Goal: Information Seeking & Learning: Learn about a topic

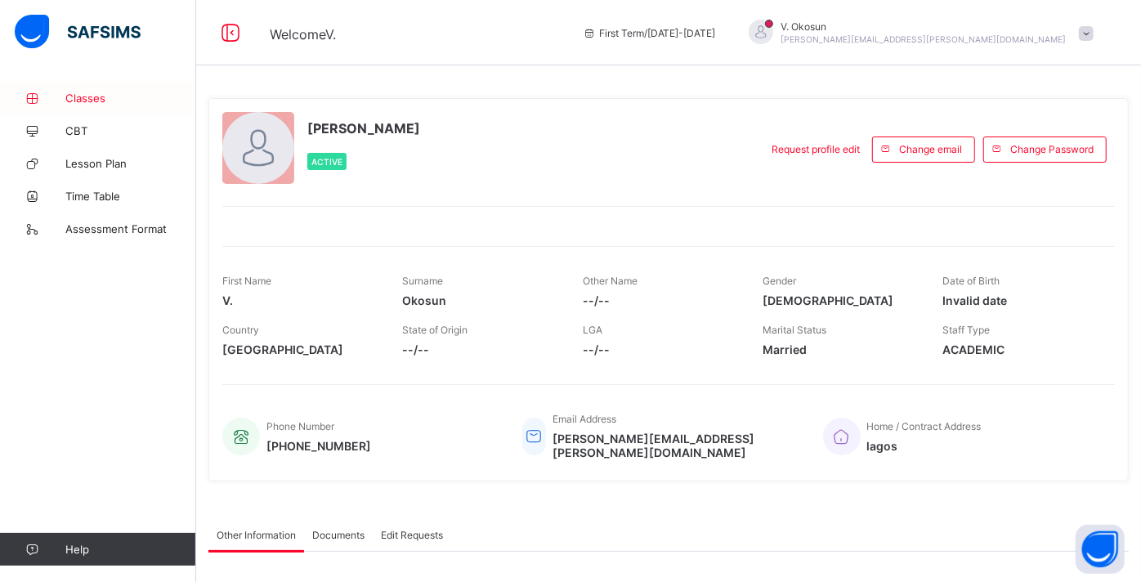
click at [88, 88] on link "Classes" at bounding box center [98, 98] width 196 height 33
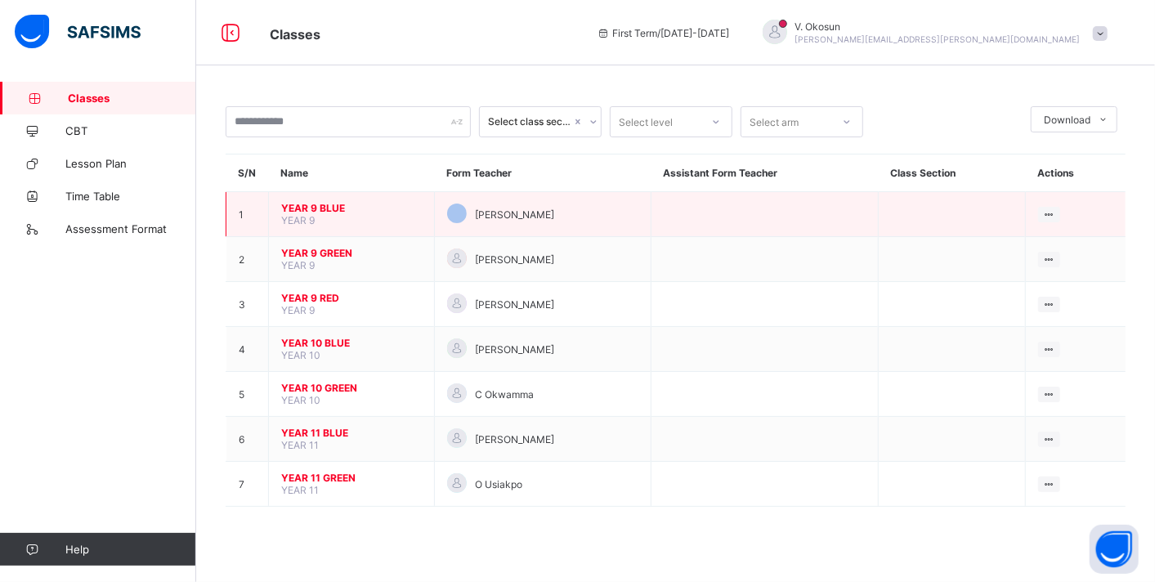
click at [303, 203] on span "YEAR 9 BLUE" at bounding box center [351, 208] width 141 height 12
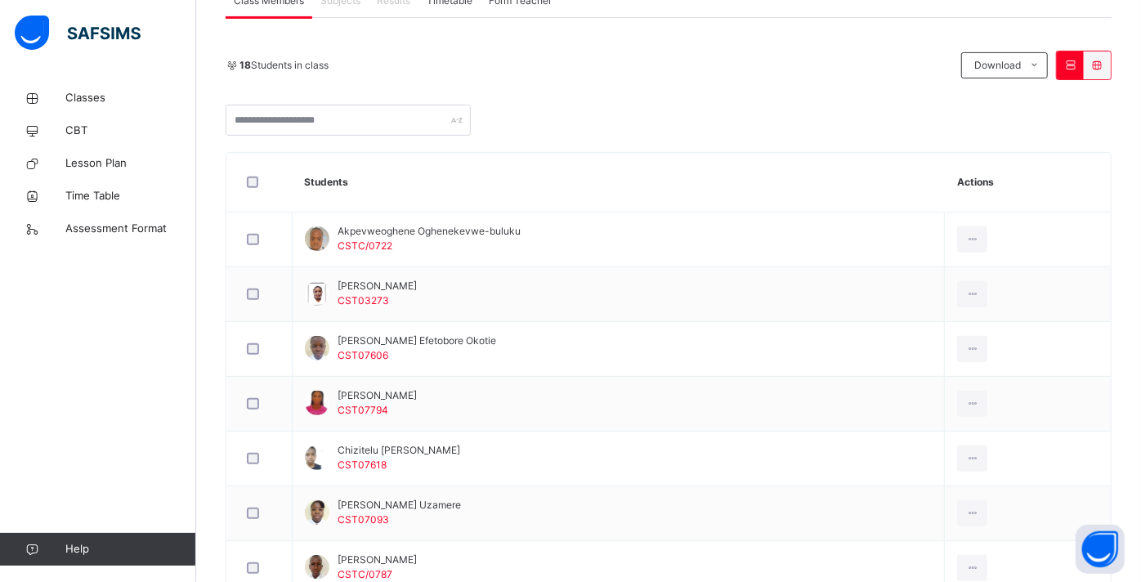
scroll to position [326, 0]
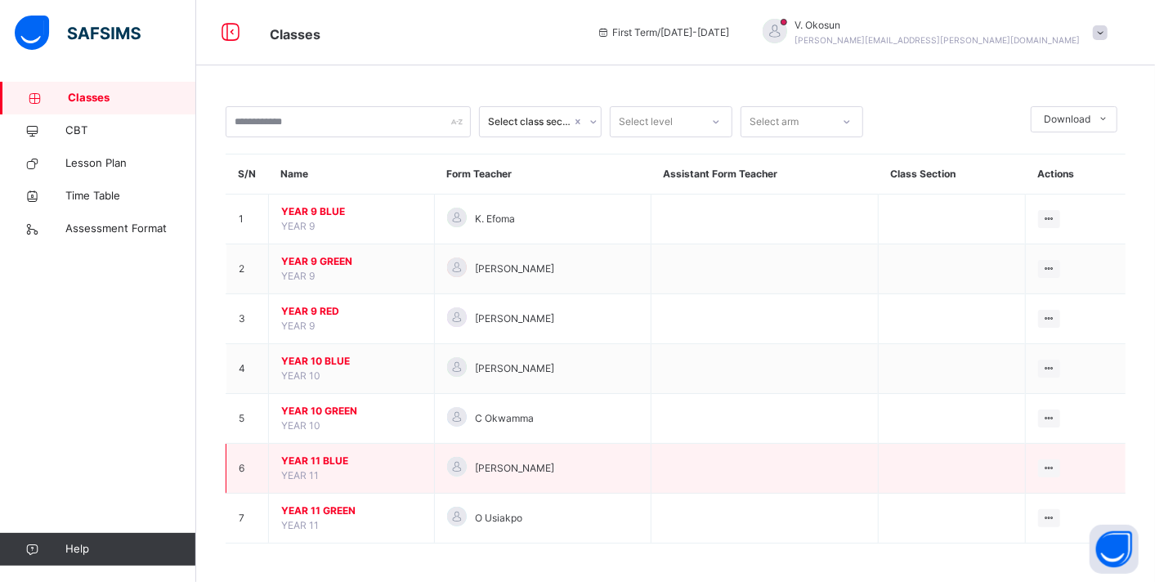
click at [305, 459] on span "YEAR 11 BLUE" at bounding box center [351, 461] width 141 height 15
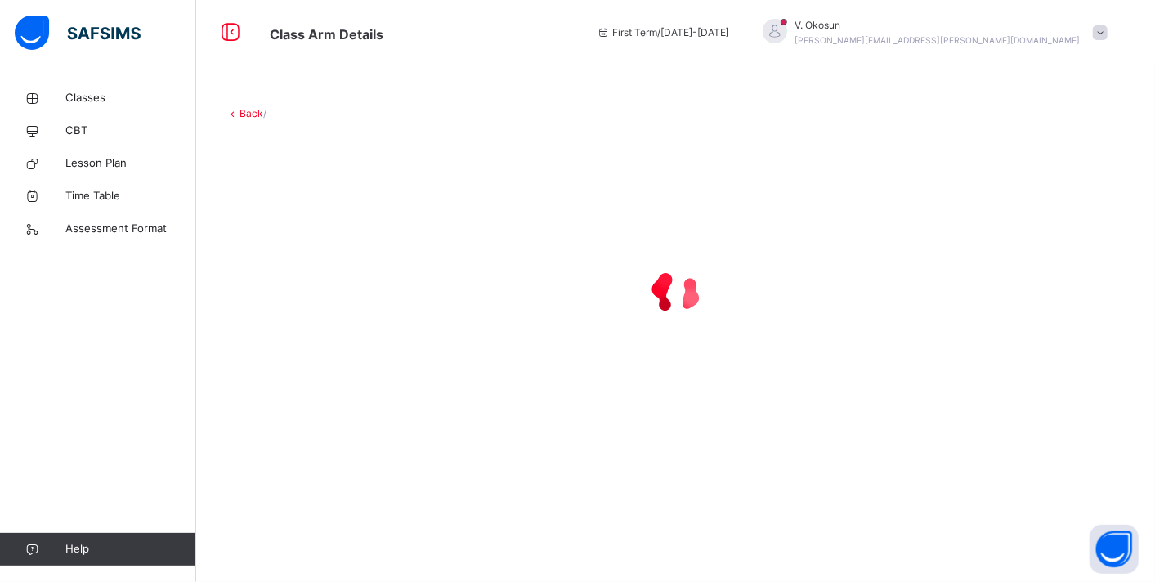
click at [305, 459] on div "Back /" at bounding box center [675, 277] width 959 height 391
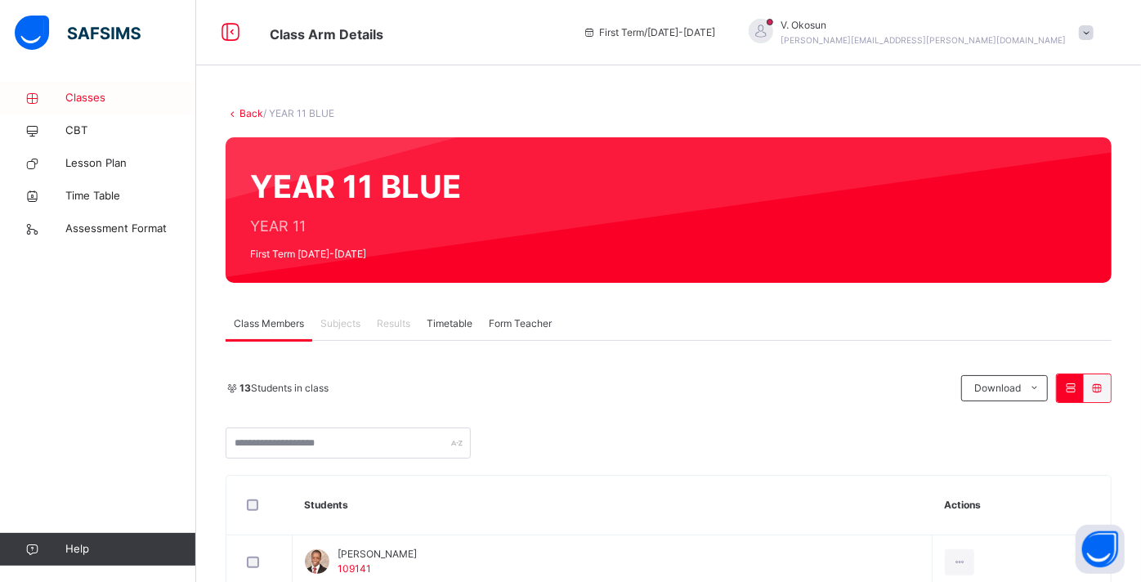
click at [93, 100] on span "Classes" at bounding box center [130, 98] width 131 height 16
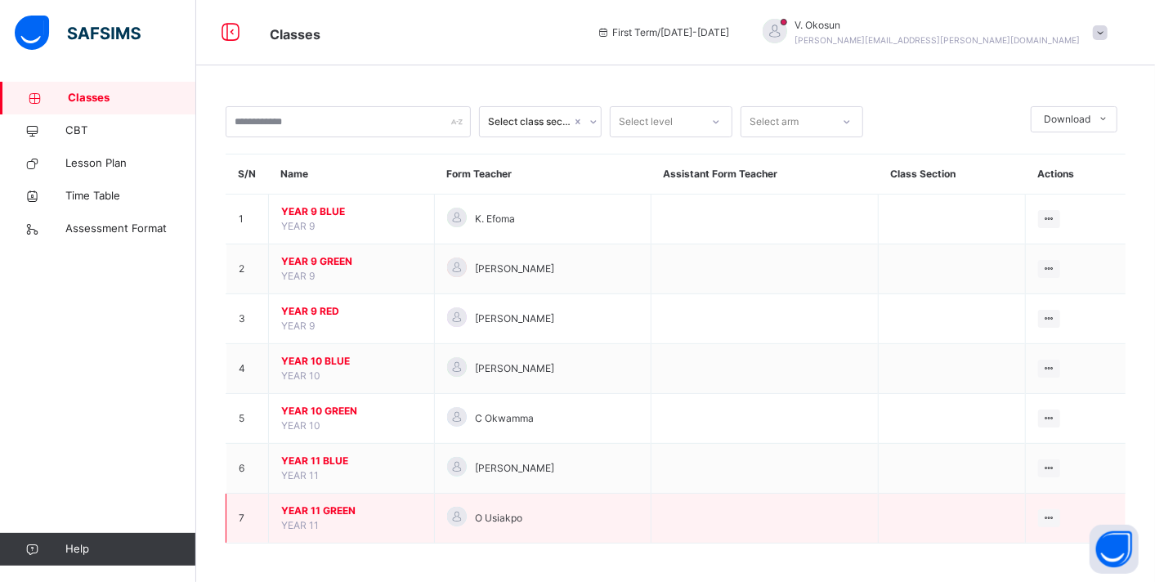
click at [315, 504] on span "YEAR 11 GREEN" at bounding box center [351, 511] width 141 height 15
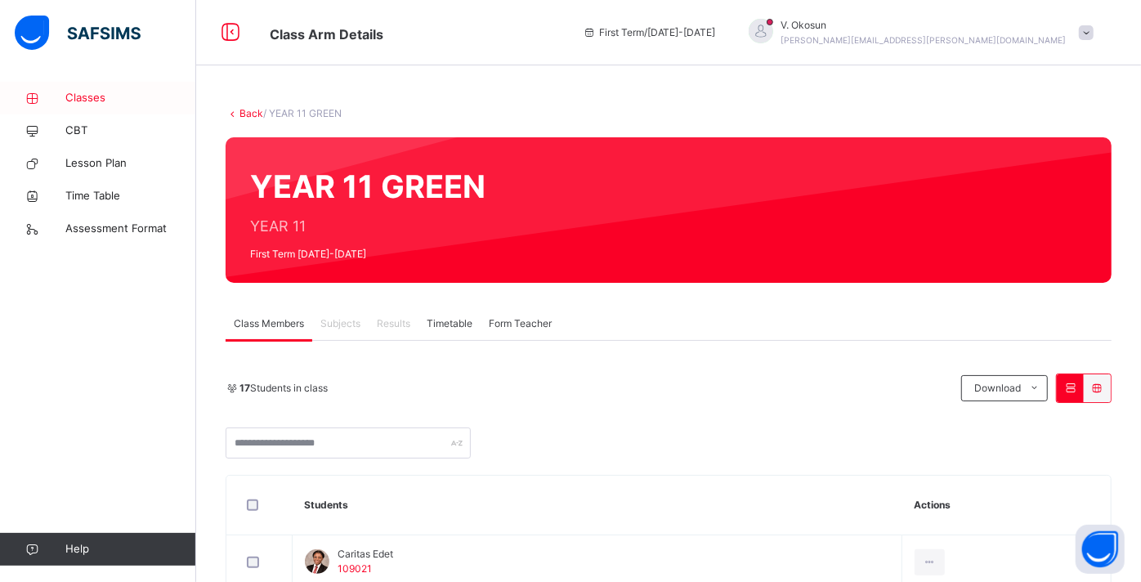
click at [69, 100] on span "Classes" at bounding box center [130, 98] width 131 height 16
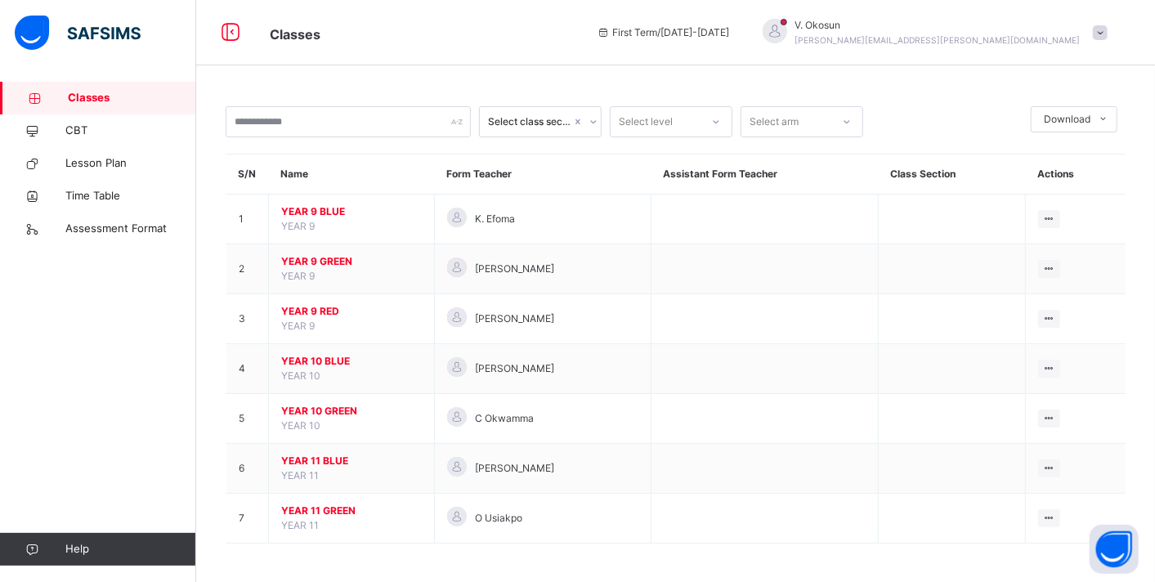
click at [1097, 37] on span at bounding box center [1100, 32] width 15 height 15
click at [1030, 164] on span "Logout" at bounding box center [1055, 173] width 108 height 22
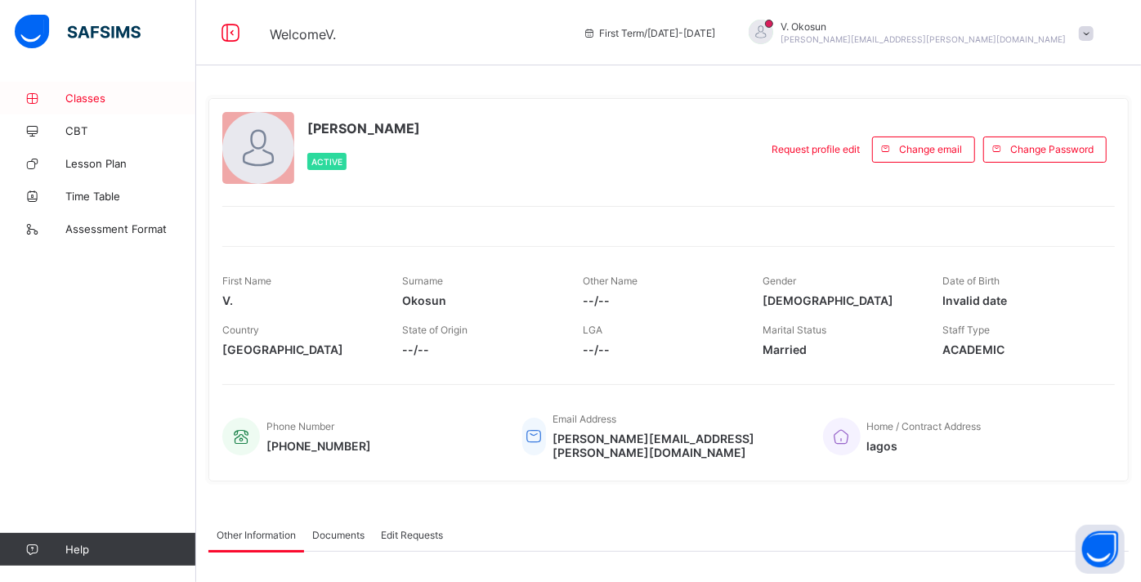
click at [79, 92] on span "Classes" at bounding box center [130, 98] width 131 height 13
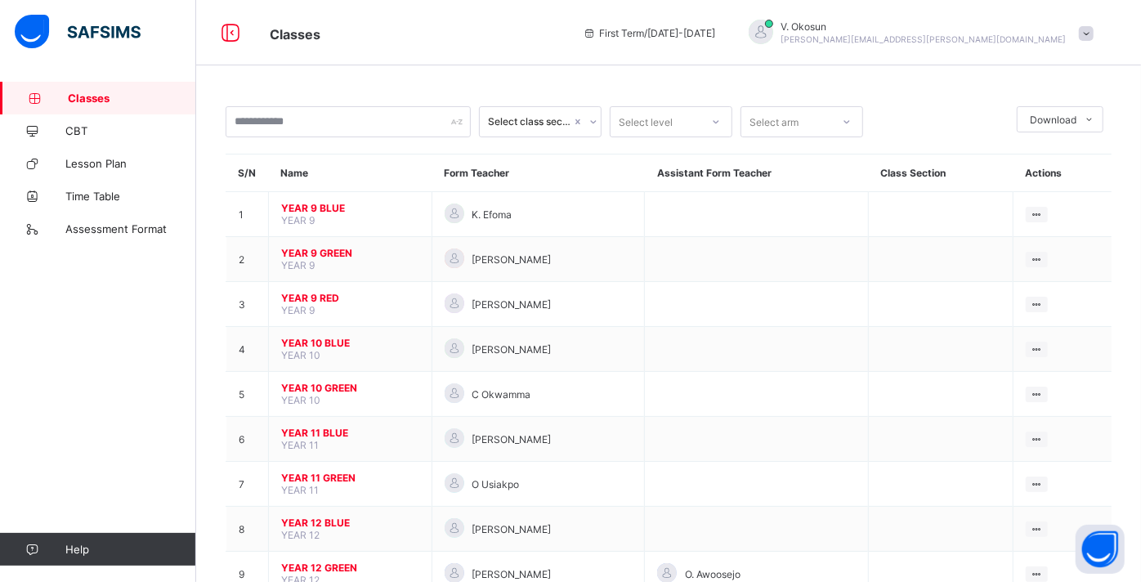
scroll to position [49, 0]
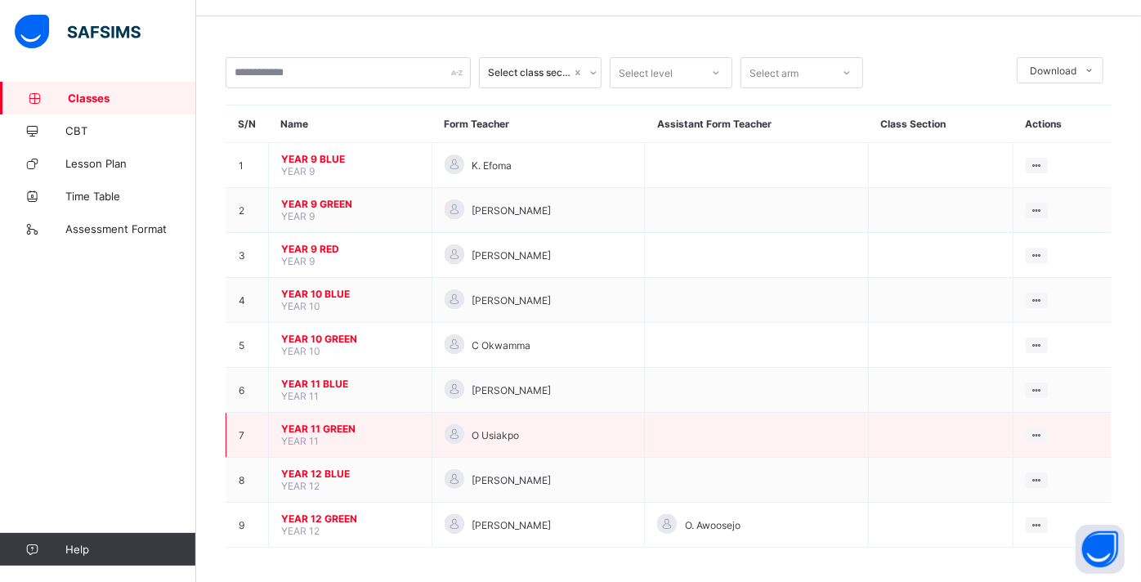
click at [334, 424] on span "YEAR 11 GREEN" at bounding box center [350, 429] width 138 height 12
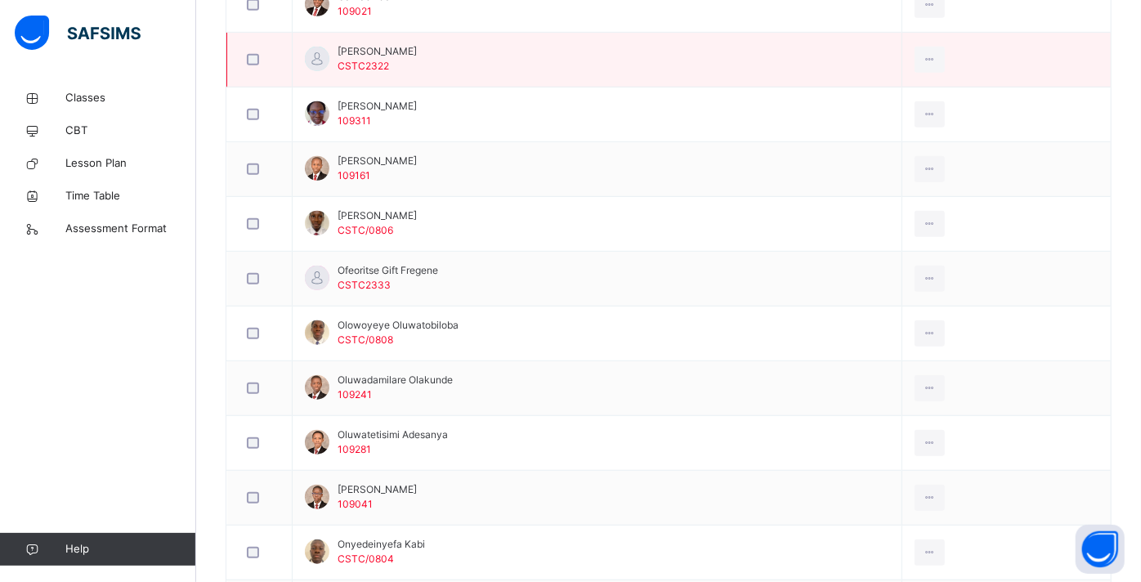
scroll to position [558, 0]
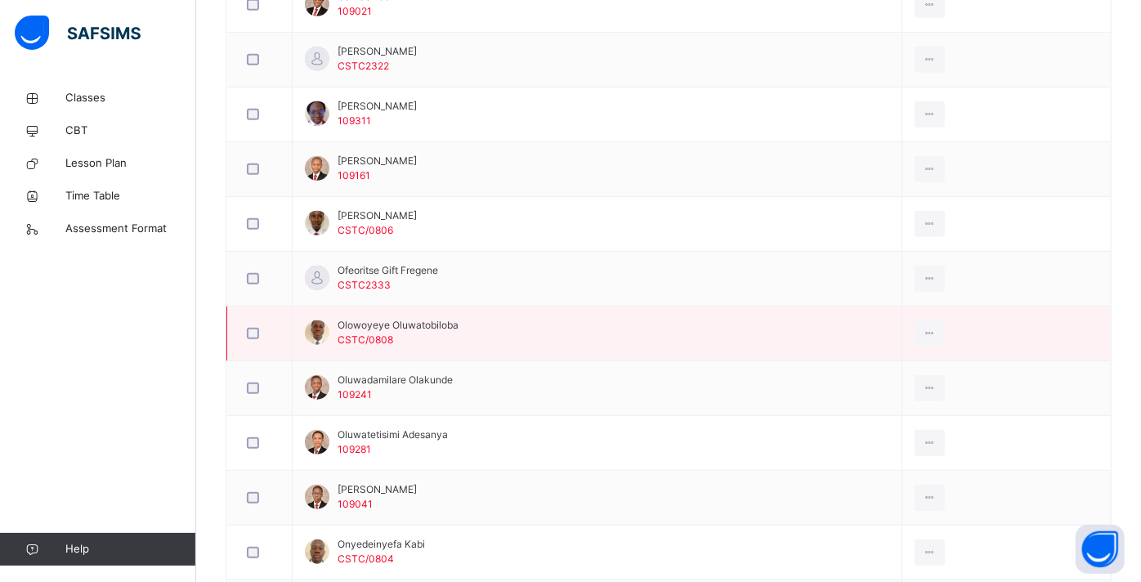
click at [249, 339] on div at bounding box center [260, 333] width 40 height 34
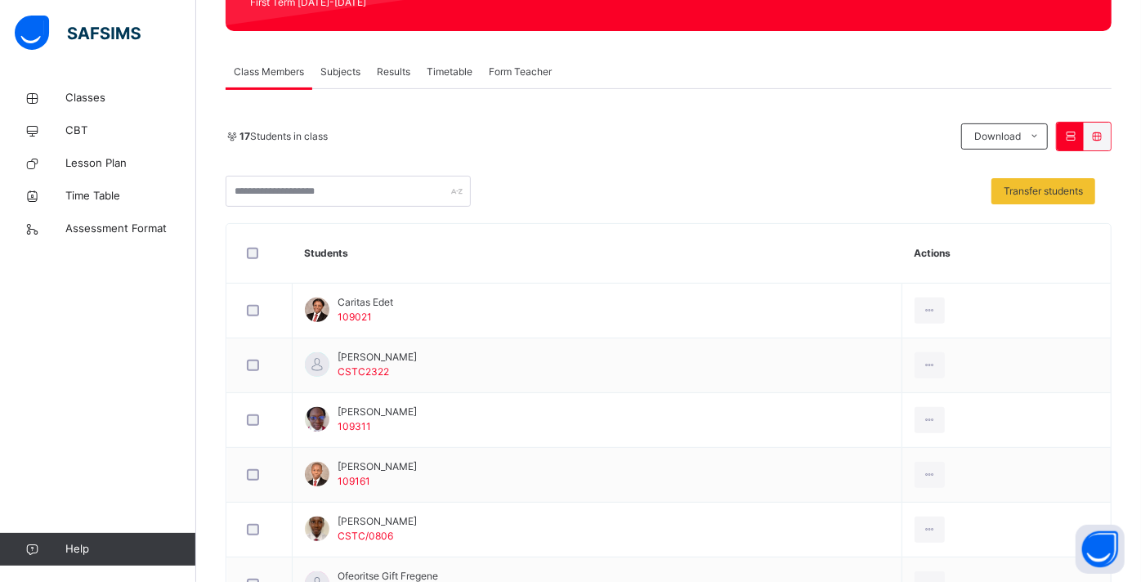
scroll to position [257, 0]
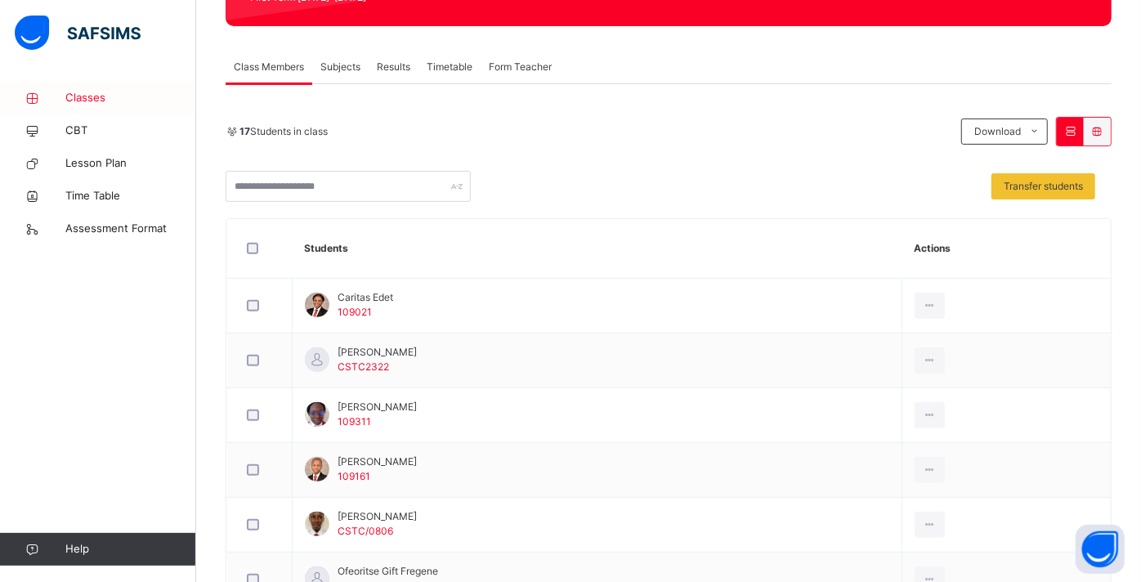
click at [93, 98] on span "Classes" at bounding box center [130, 98] width 131 height 16
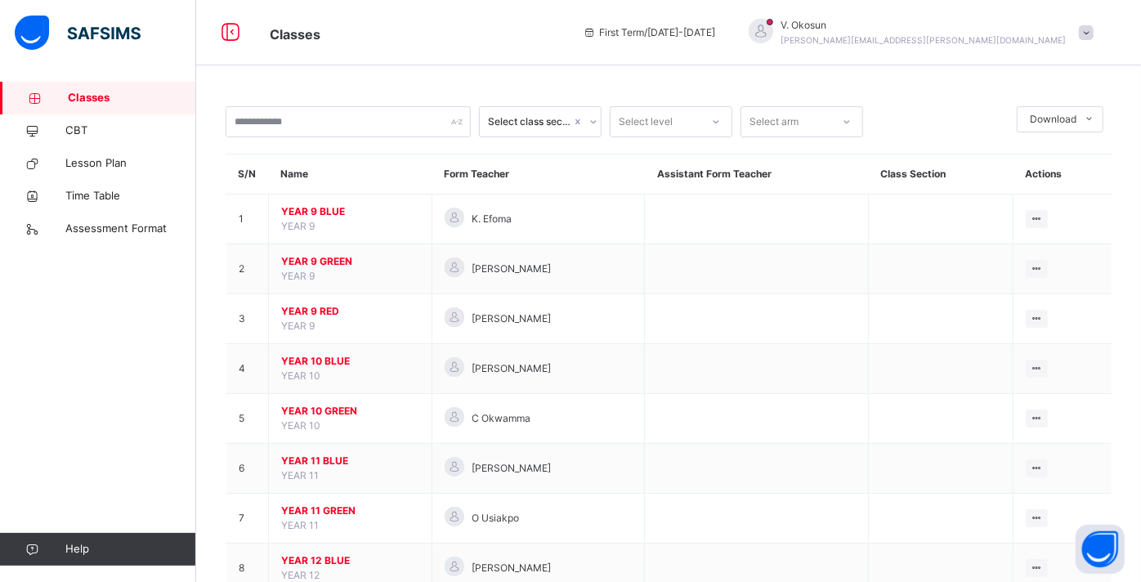
scroll to position [99, 0]
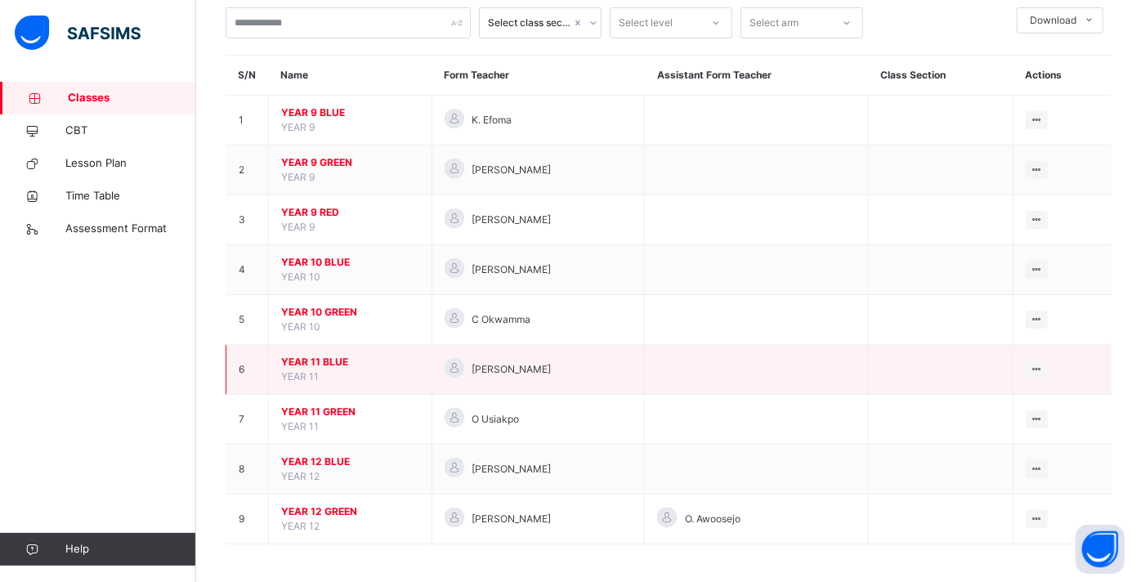
click at [312, 365] on span "YEAR 11 BLUE" at bounding box center [350, 362] width 138 height 15
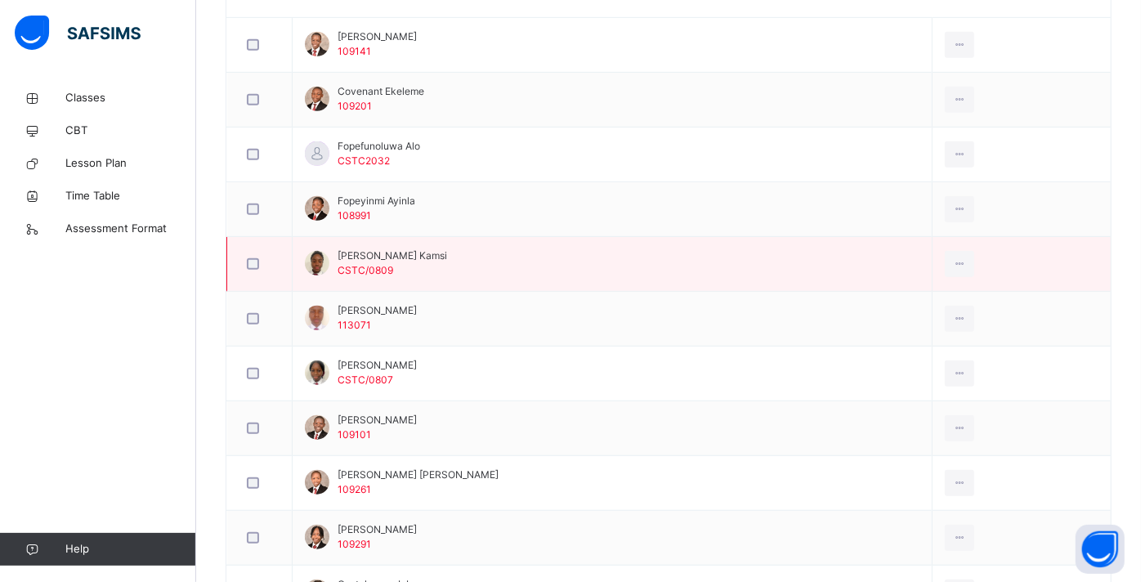
scroll to position [521, 0]
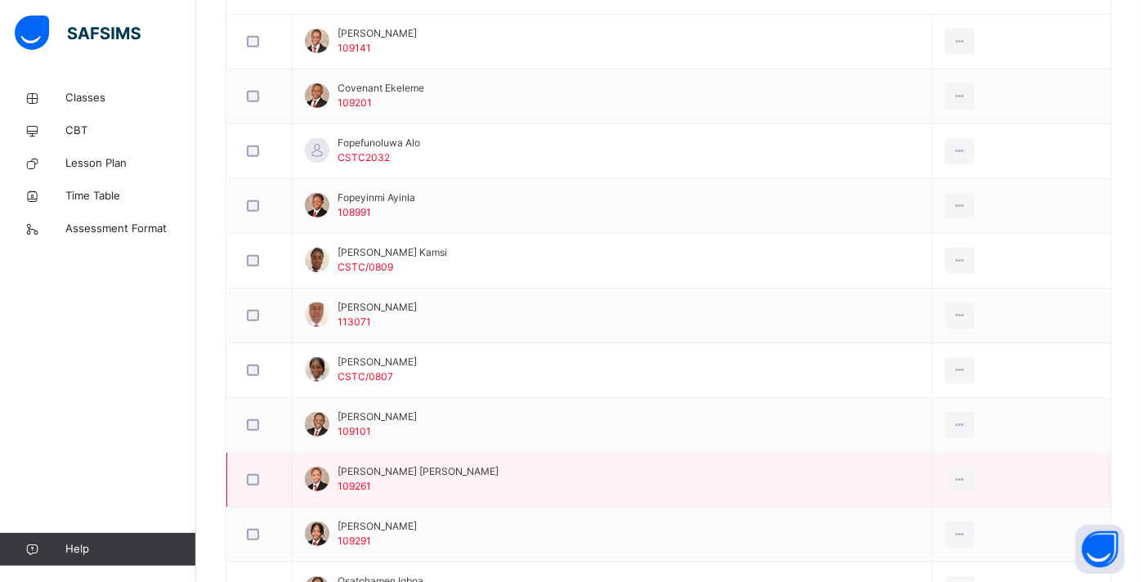
click at [249, 486] on div at bounding box center [260, 480] width 40 height 34
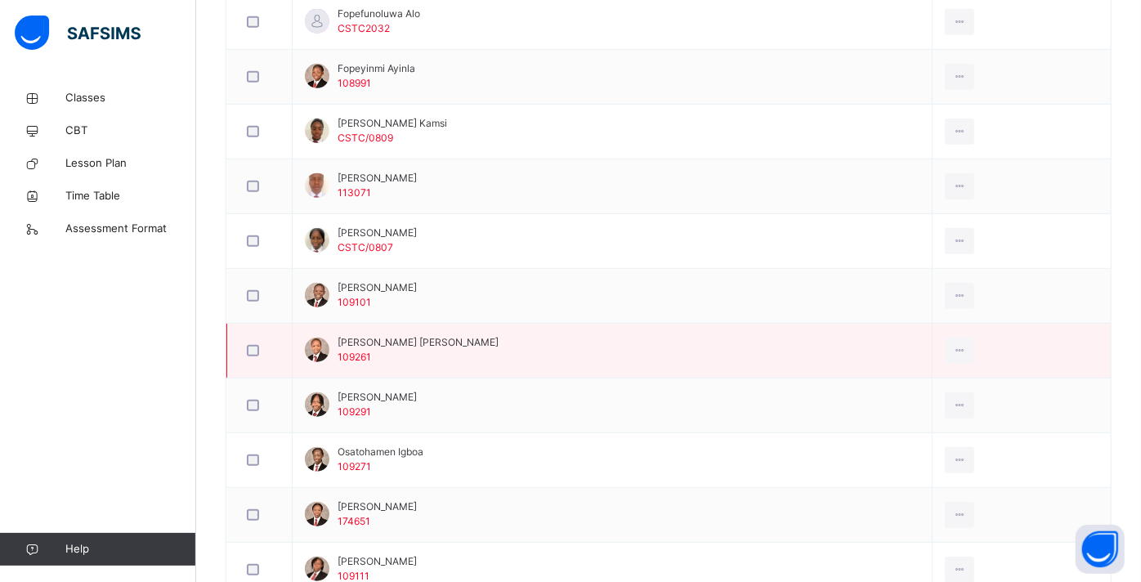
scroll to position [655, 0]
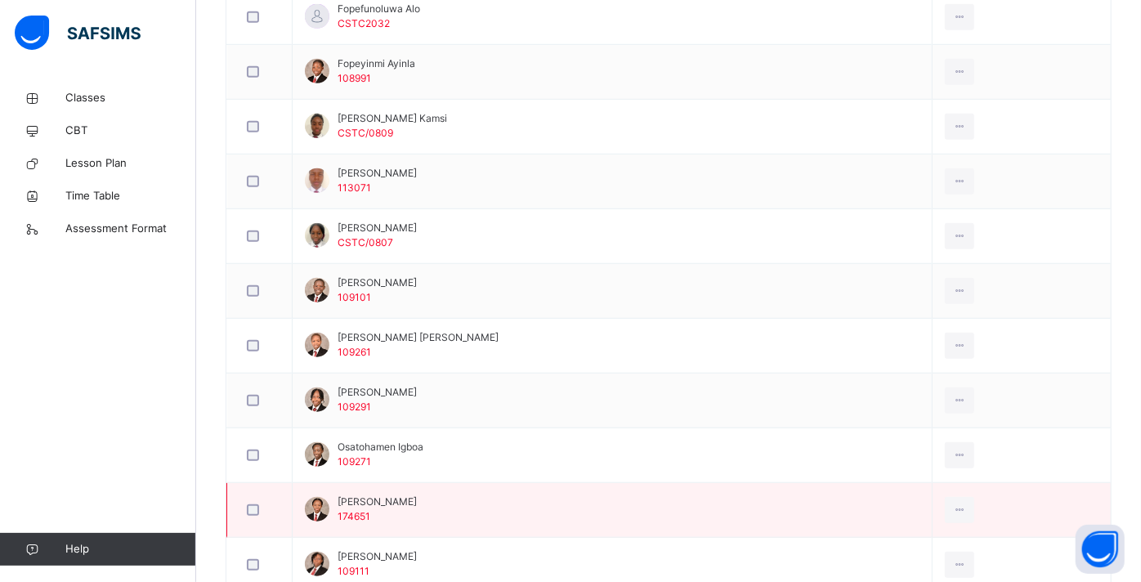
click at [249, 512] on div at bounding box center [260, 510] width 40 height 34
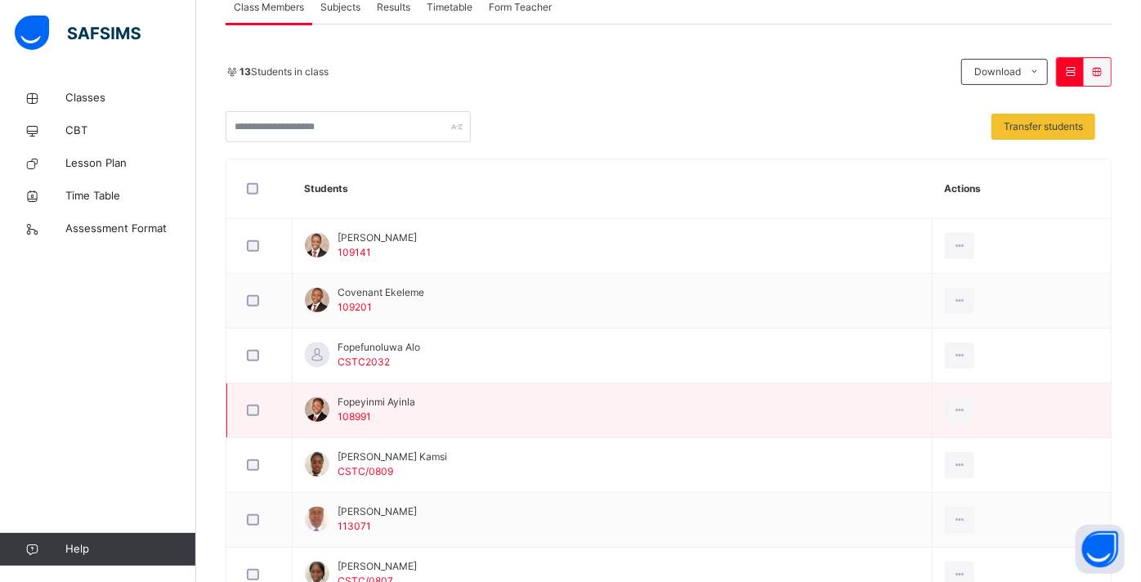
scroll to position [315, 0]
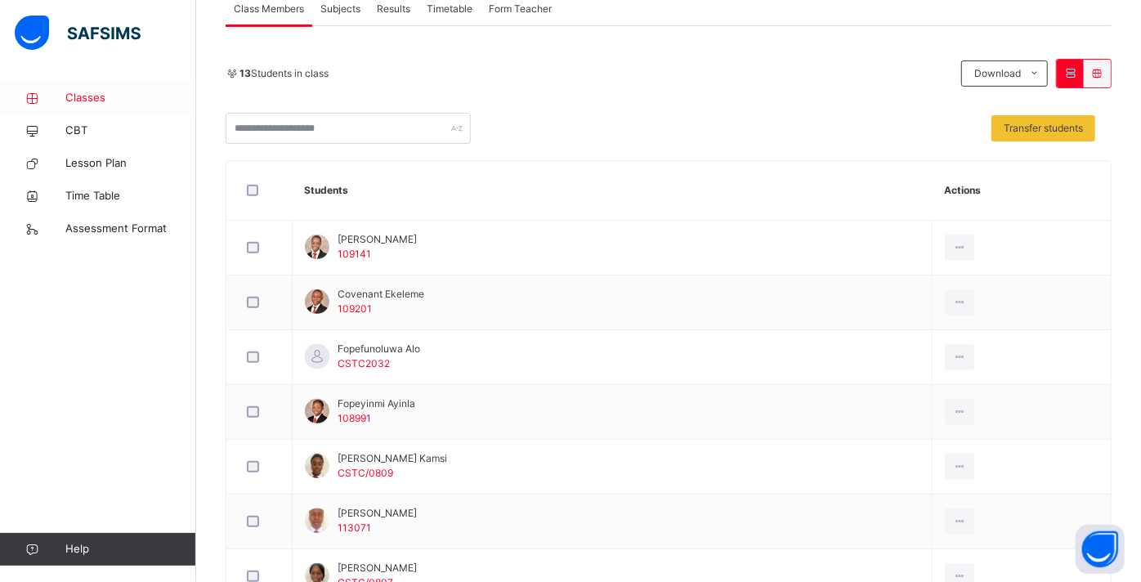
click at [96, 100] on span "Classes" at bounding box center [130, 98] width 131 height 16
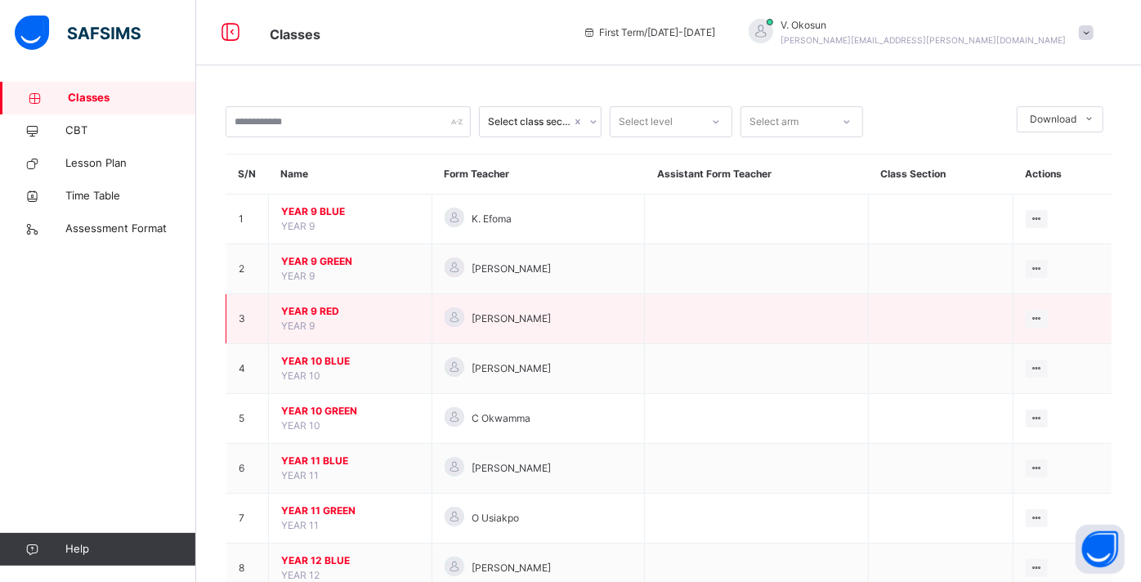
scroll to position [99, 0]
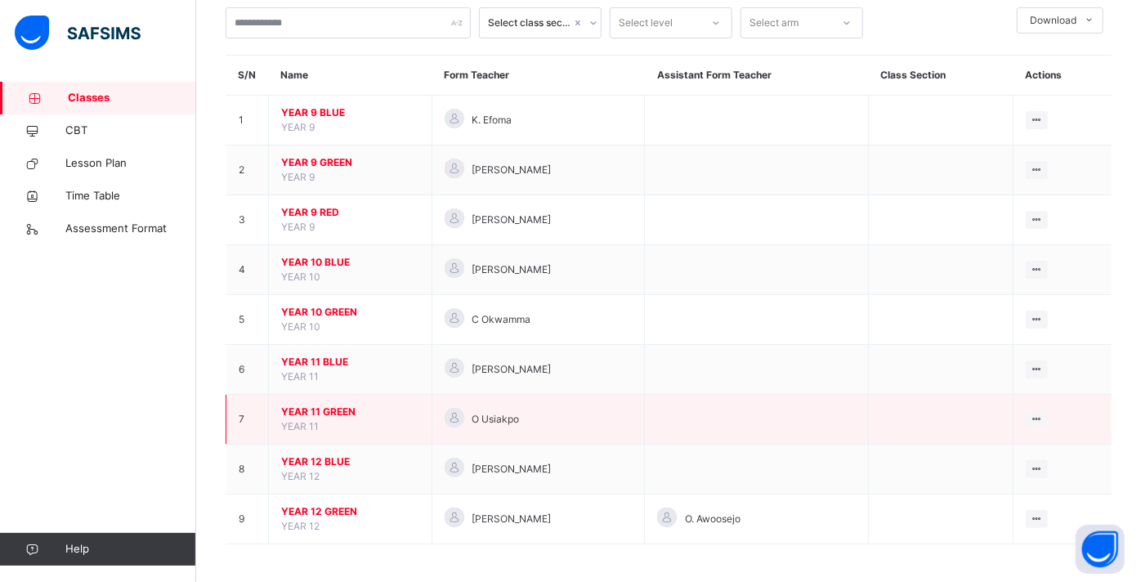
click at [307, 409] on span "YEAR 11 GREEN" at bounding box center [350, 412] width 138 height 15
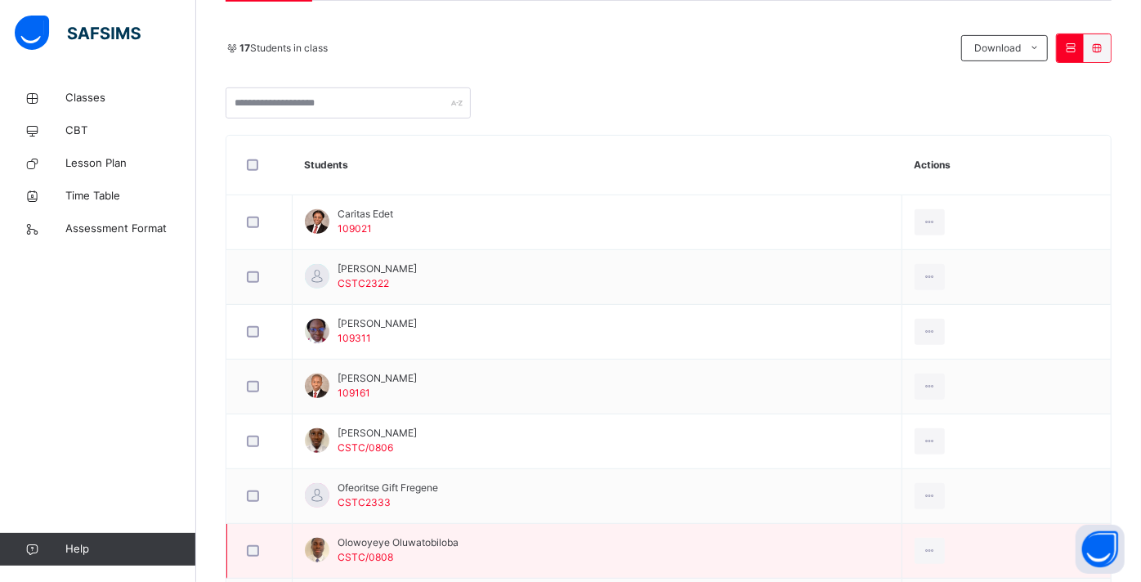
scroll to position [334, 0]
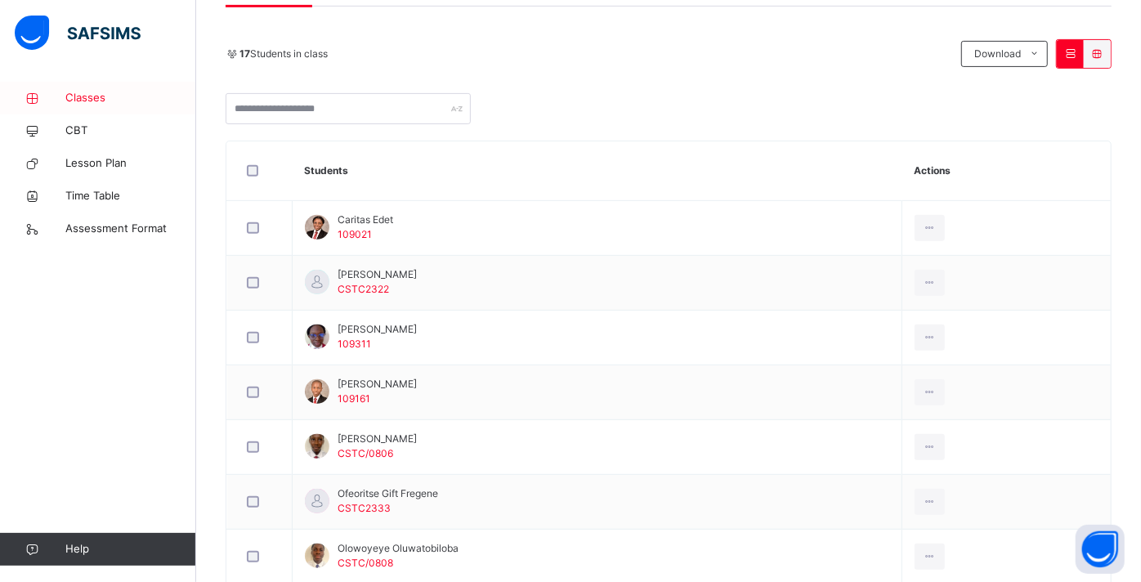
click at [80, 101] on span "Classes" at bounding box center [130, 98] width 131 height 16
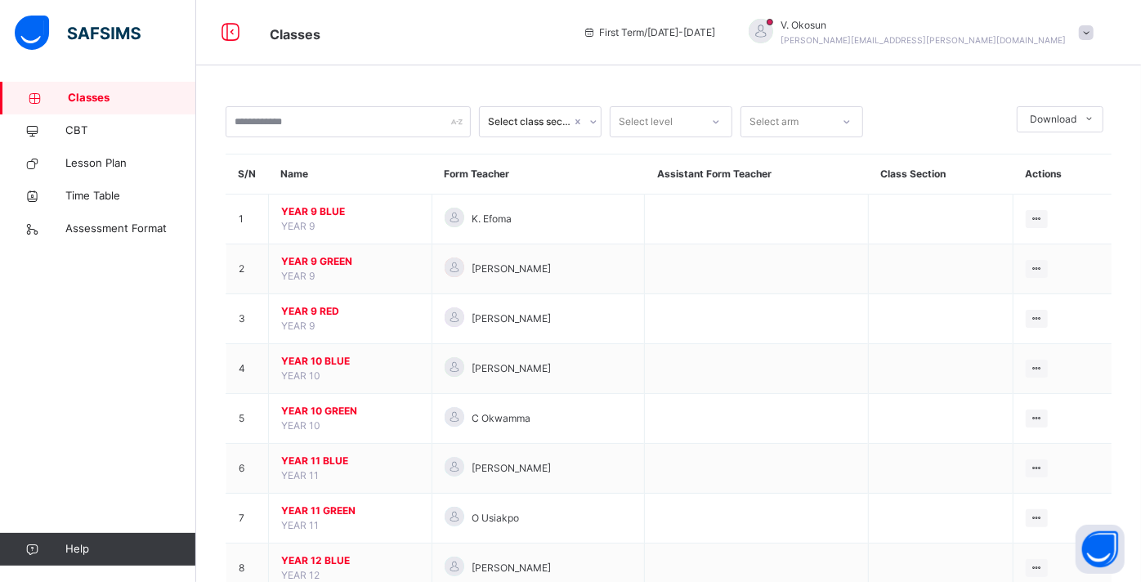
scroll to position [99, 0]
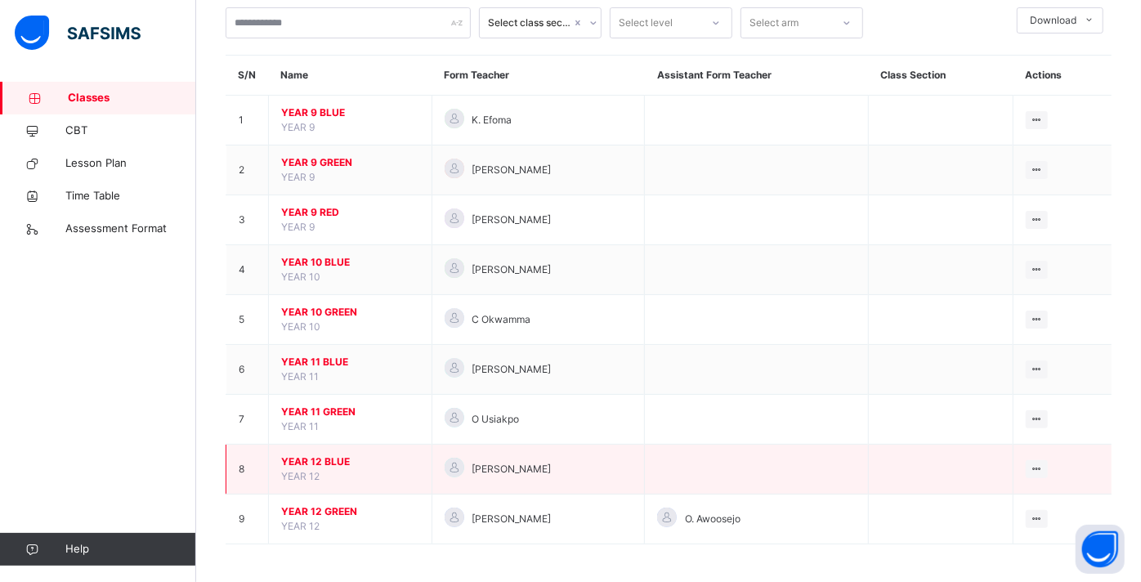
click at [320, 462] on span "YEAR 12 BLUE" at bounding box center [350, 462] width 138 height 15
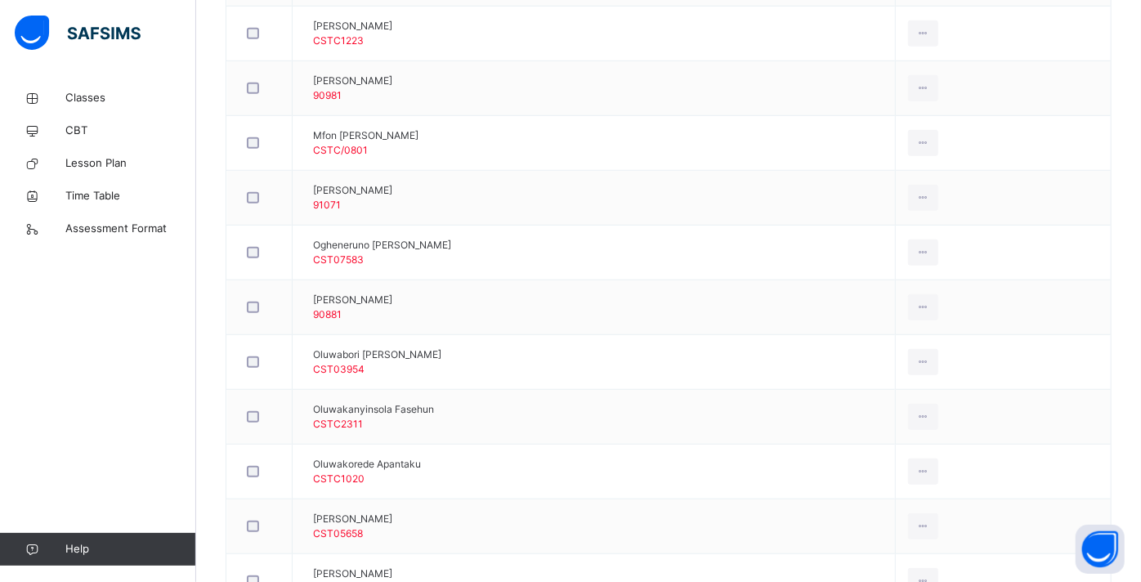
scroll to position [914, 0]
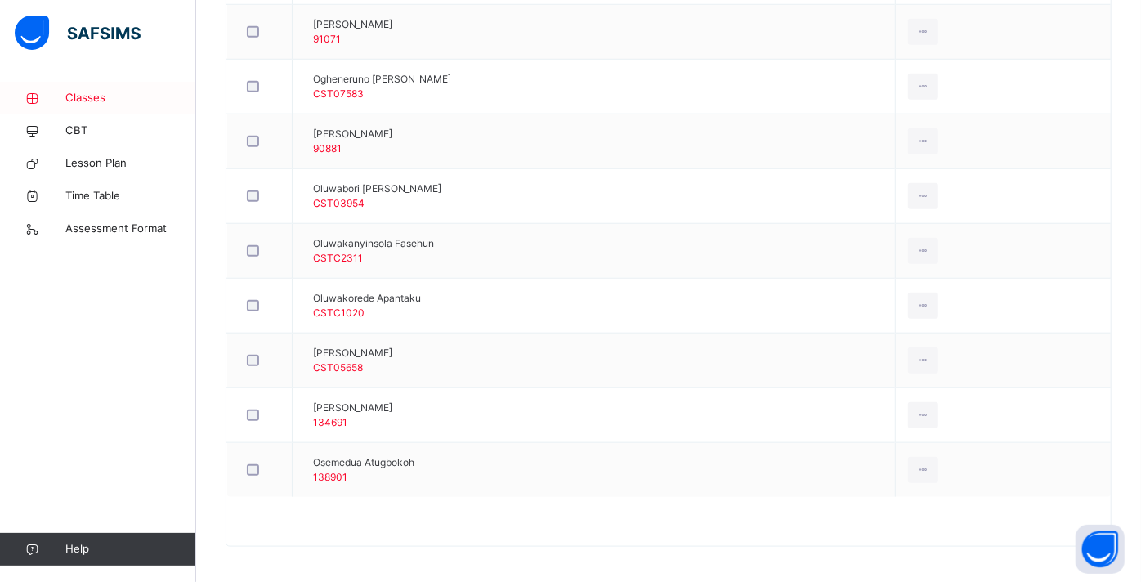
click at [103, 98] on span "Classes" at bounding box center [130, 98] width 131 height 16
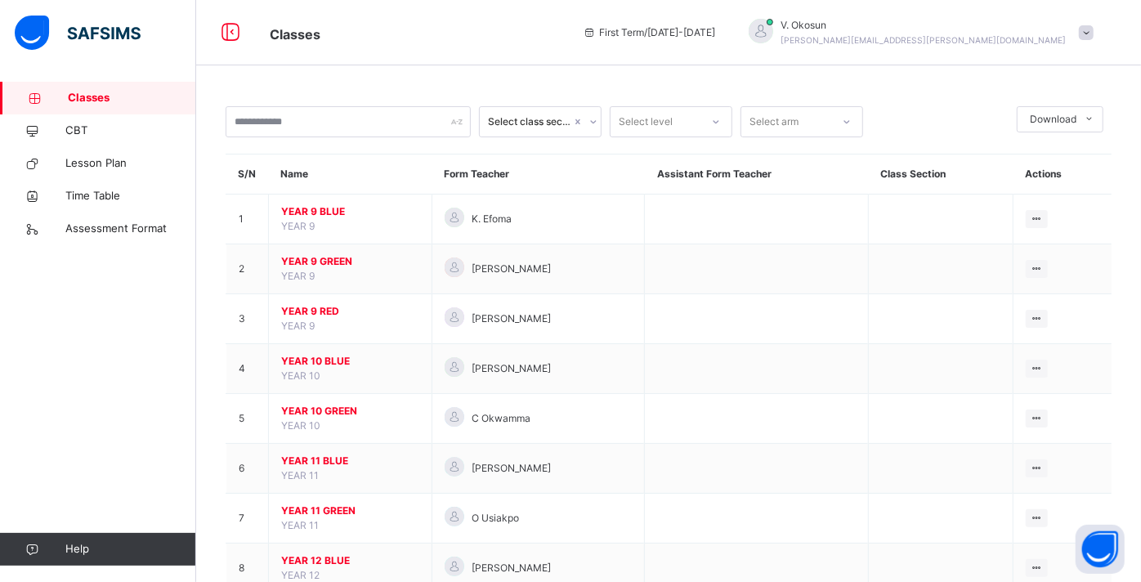
click at [964, 34] on div "V. Okosun [EMAIL_ADDRESS][PERSON_NAME][DOMAIN_NAME]" at bounding box center [924, 32] width 285 height 29
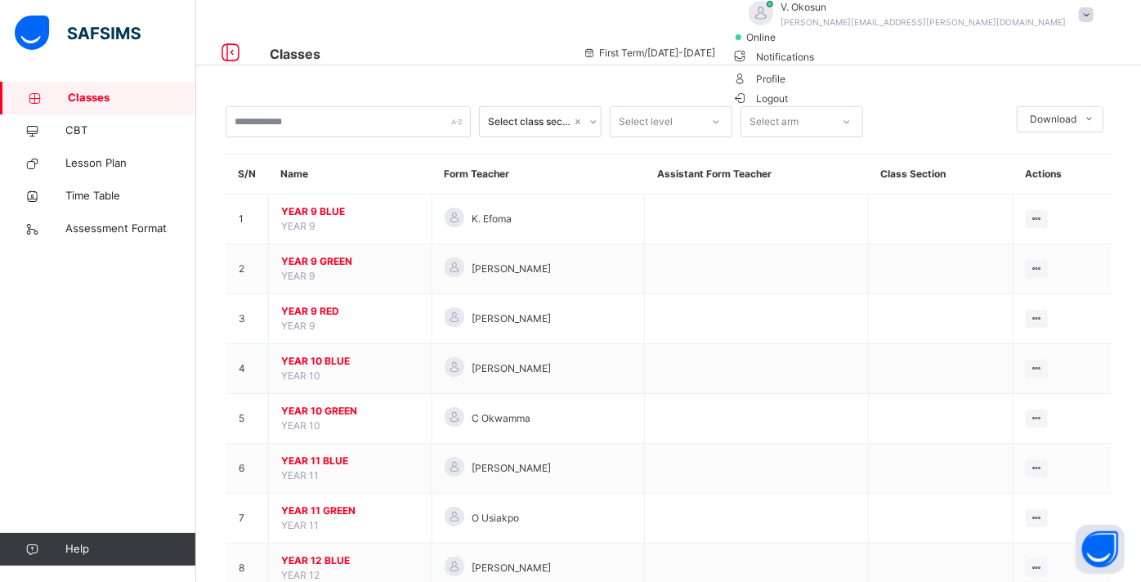
click at [789, 107] on span "Logout" at bounding box center [761, 98] width 56 height 17
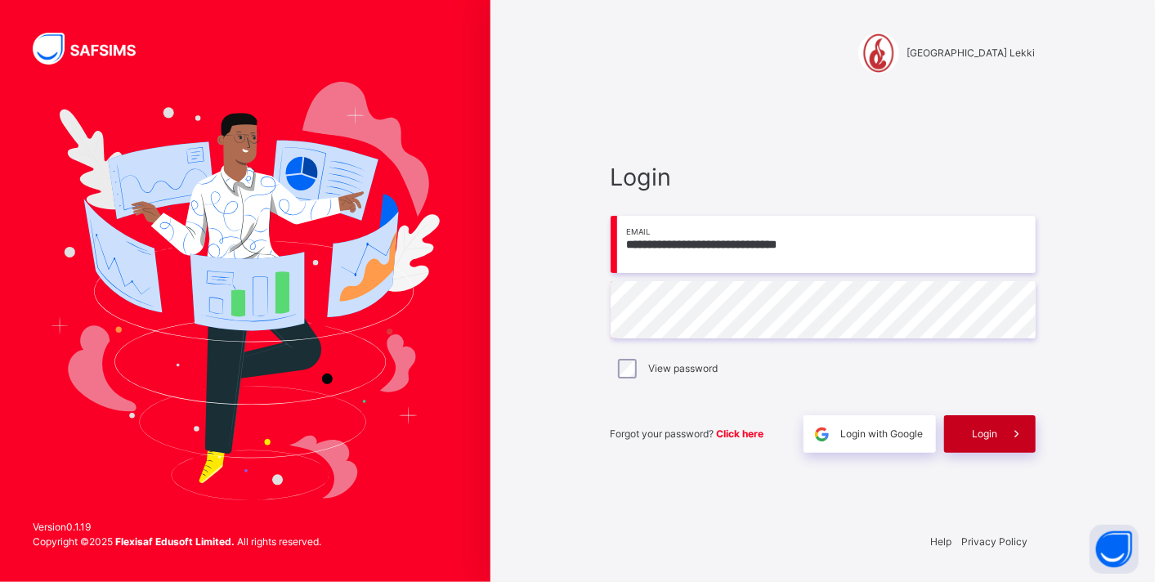
click at [997, 432] on span "Login" at bounding box center [985, 434] width 25 height 15
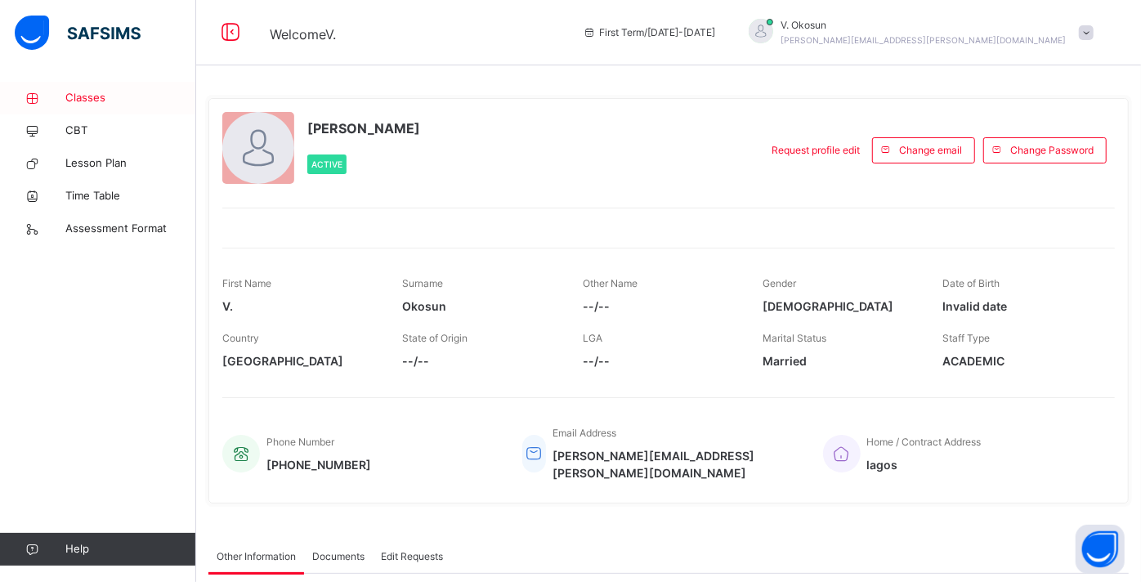
click at [79, 102] on span "Classes" at bounding box center [130, 98] width 131 height 16
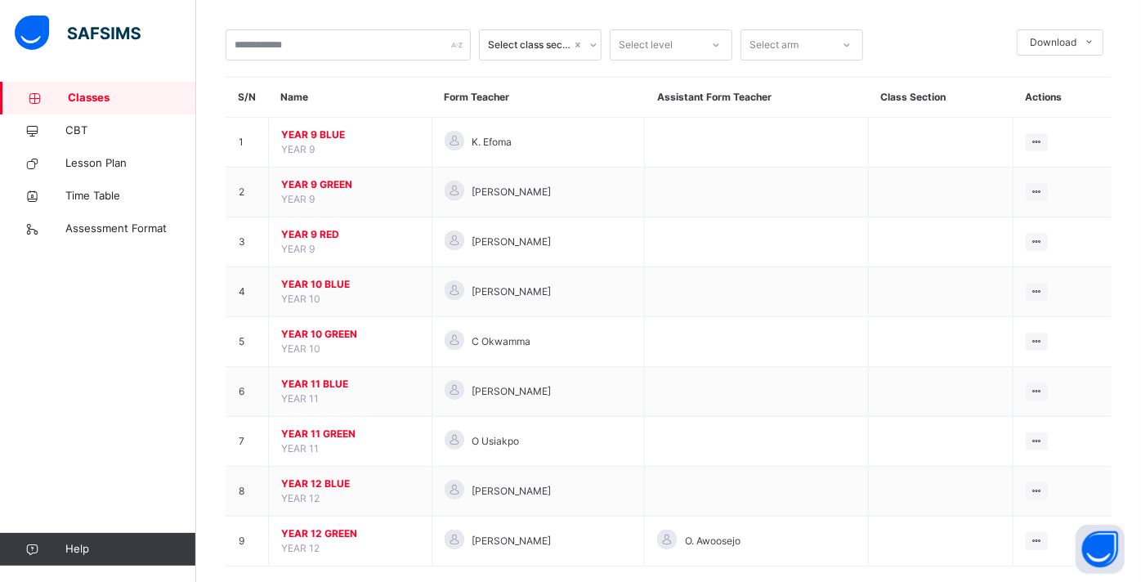
scroll to position [76, 0]
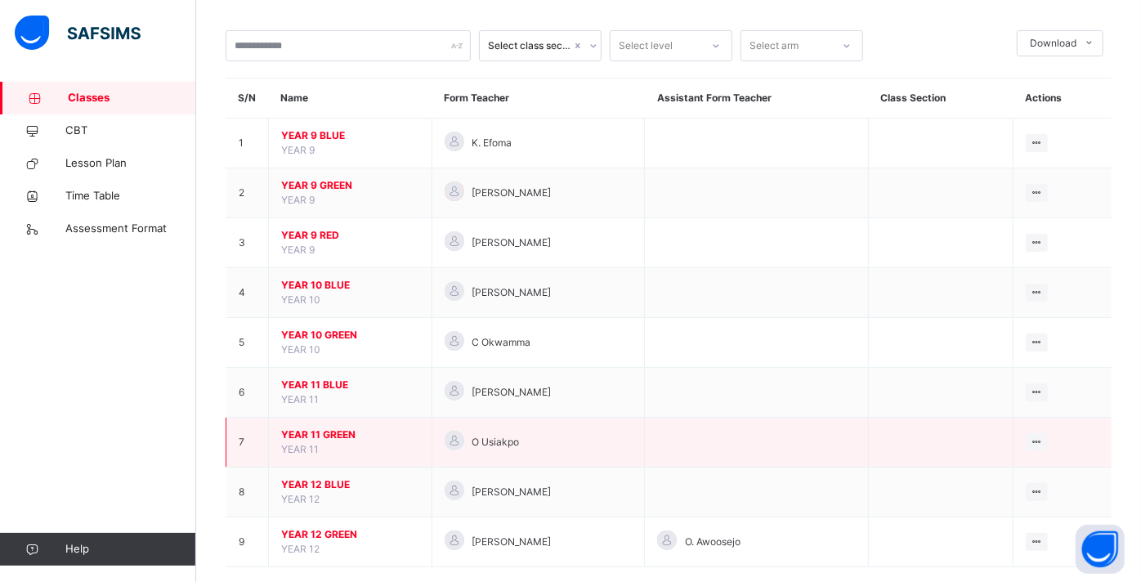
click at [334, 437] on span "YEAR 11 GREEN" at bounding box center [350, 435] width 138 height 15
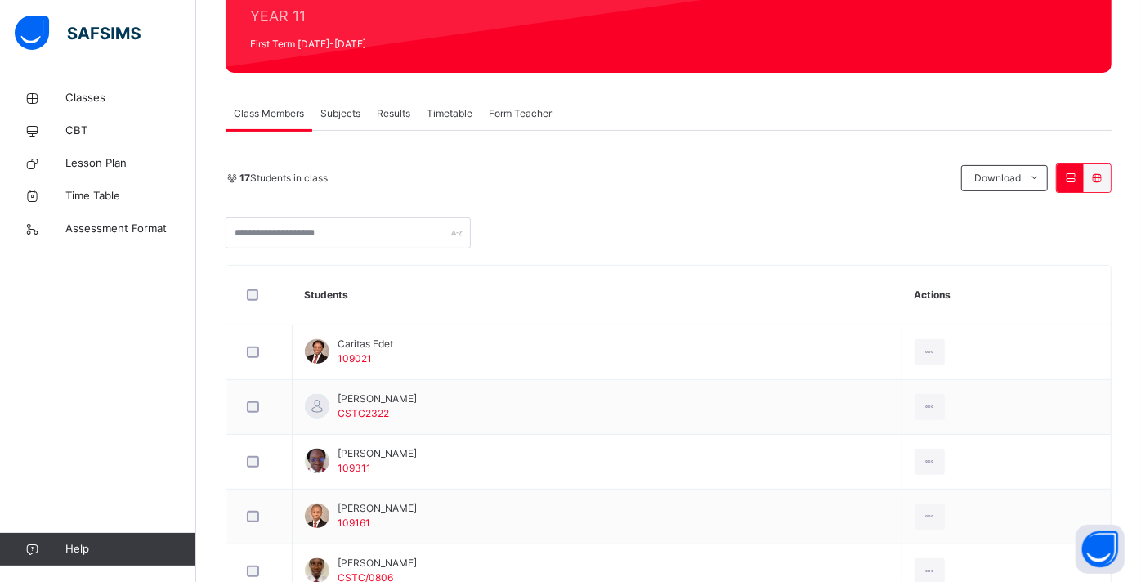
scroll to position [217, 0]
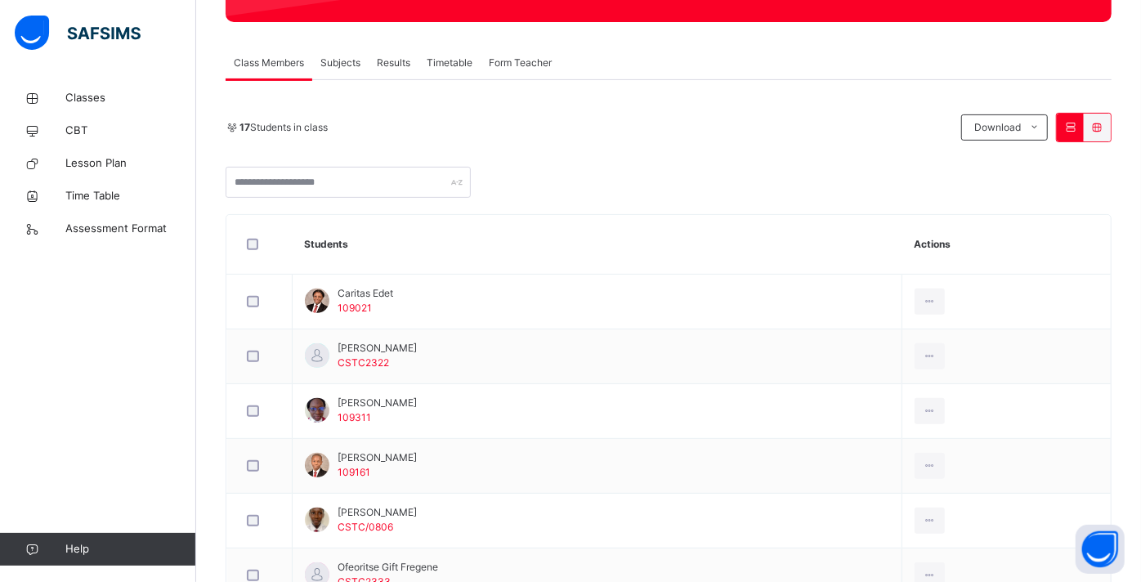
scroll to position [271, 0]
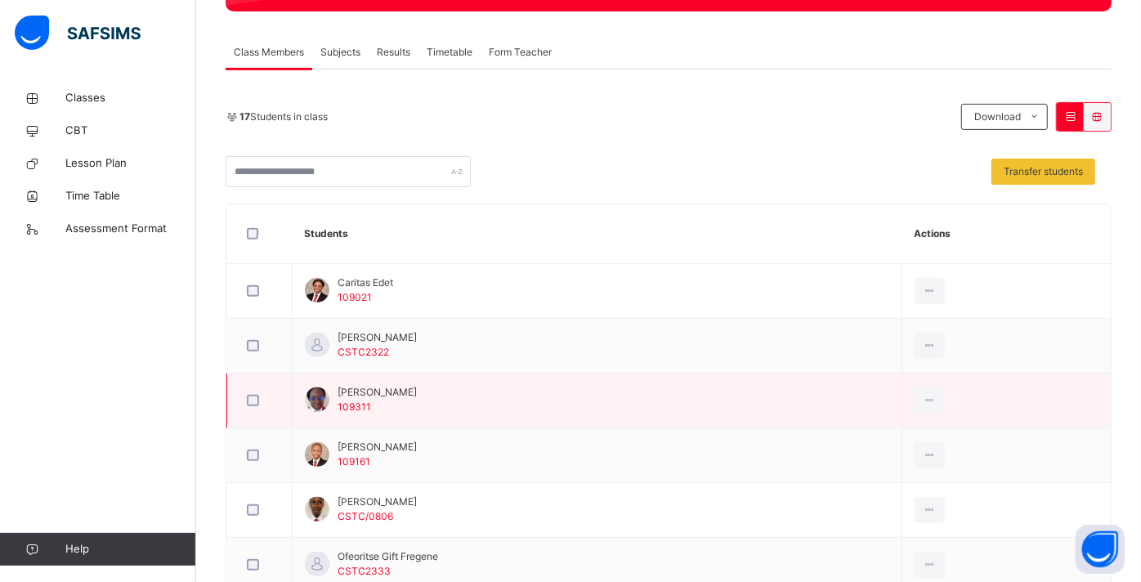
click at [278, 410] on div at bounding box center [260, 400] width 40 height 34
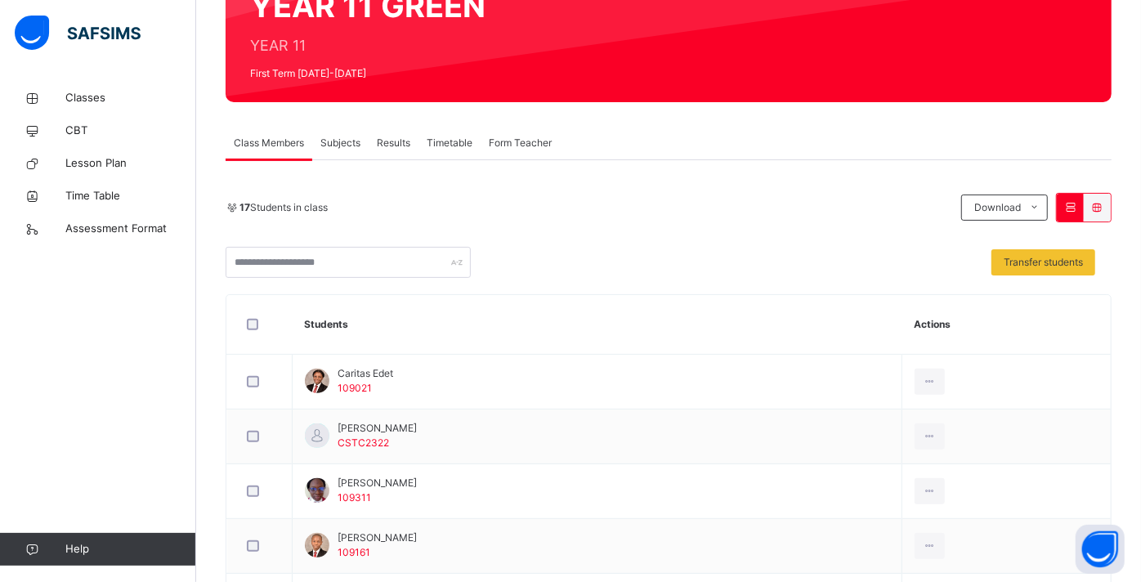
scroll to position [0, 0]
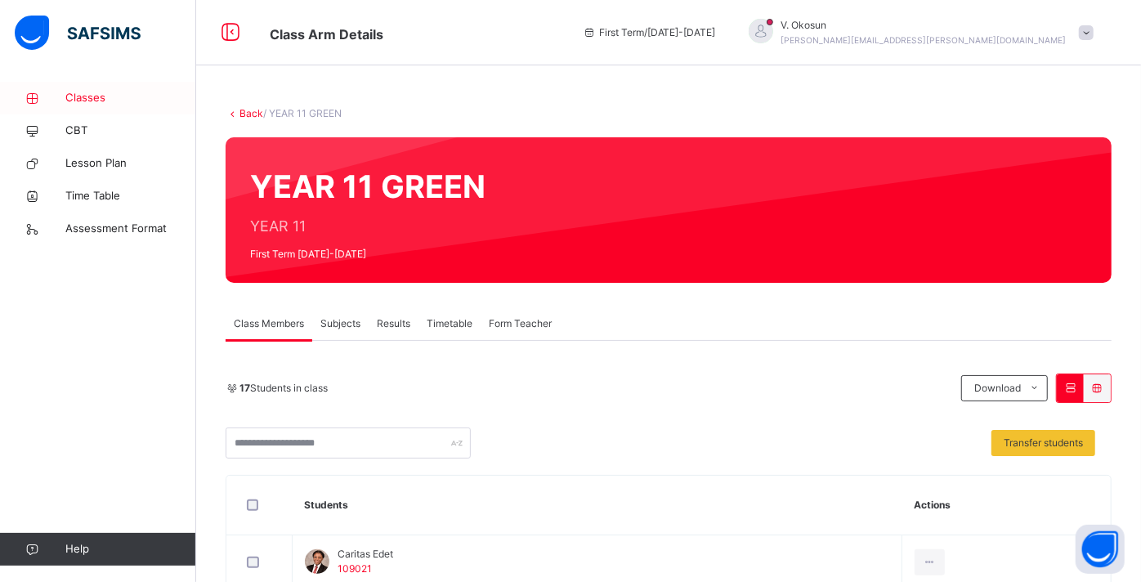
click at [90, 101] on span "Classes" at bounding box center [130, 98] width 131 height 16
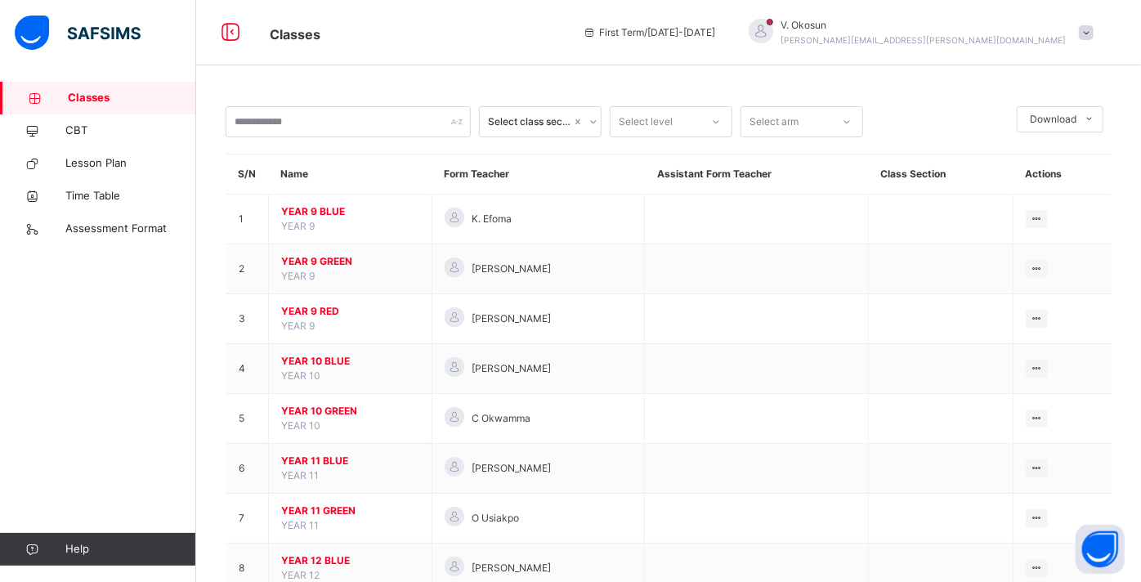
click at [1009, 25] on span "[PERSON_NAME]" at bounding box center [924, 25] width 285 height 15
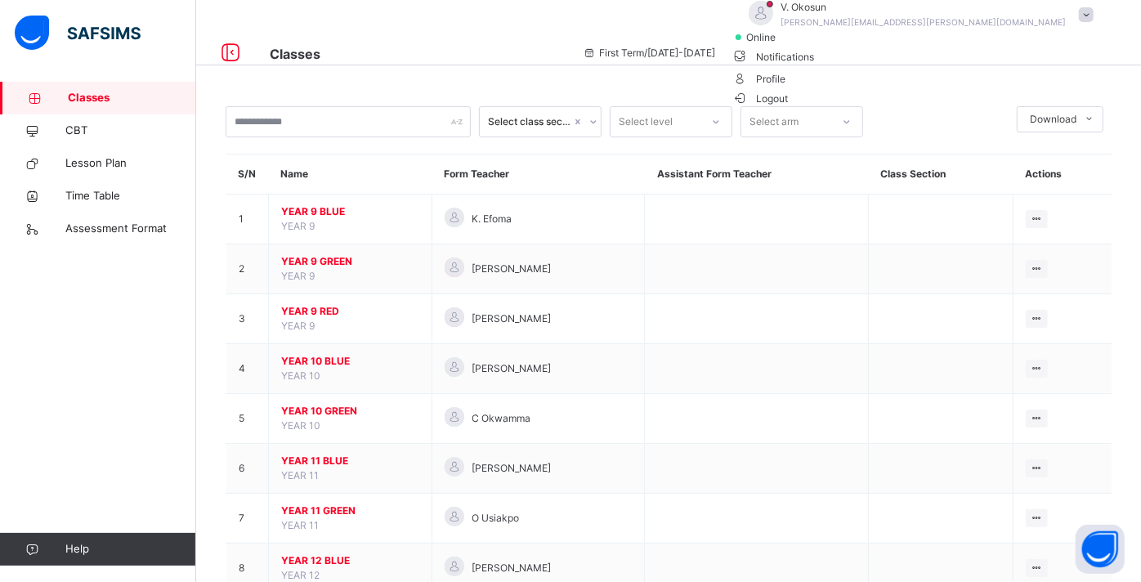
click at [789, 107] on span "Logout" at bounding box center [761, 98] width 56 height 17
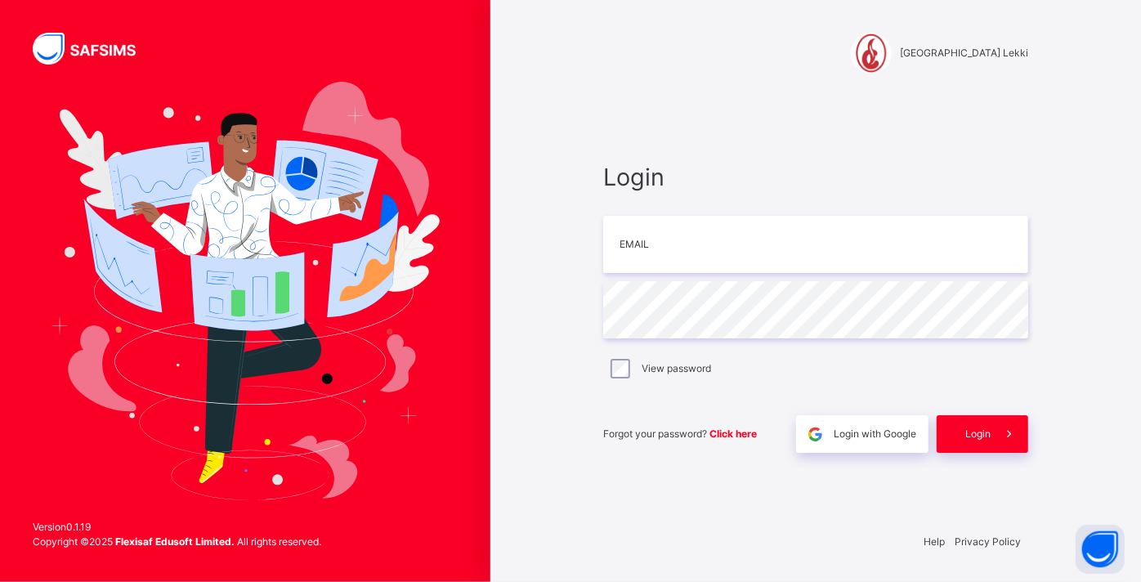
type input "**********"
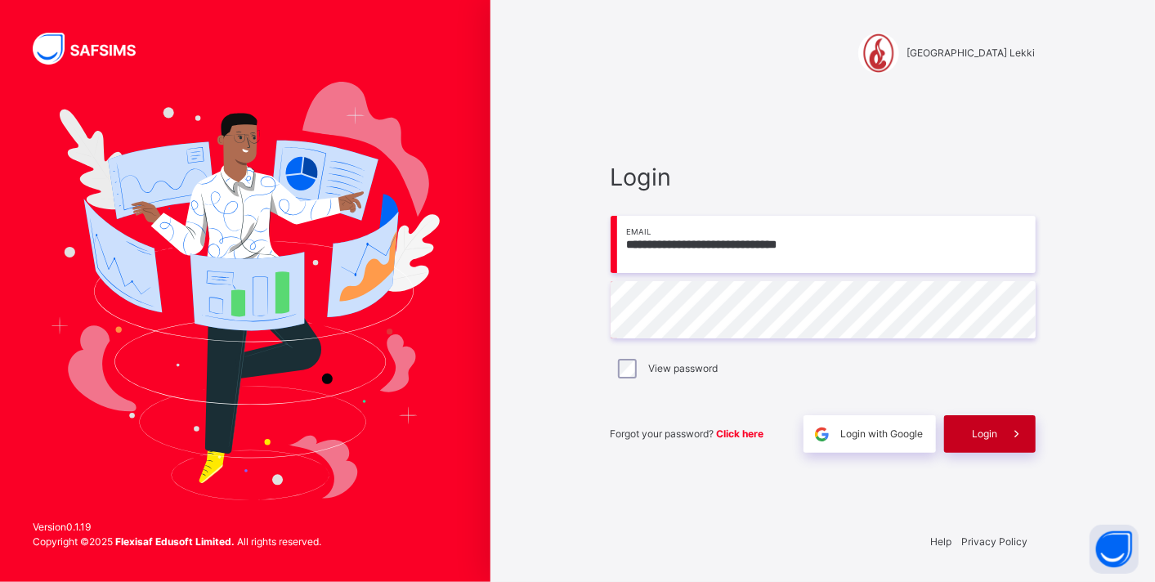
click at [978, 423] on div "Login" at bounding box center [990, 434] width 92 height 38
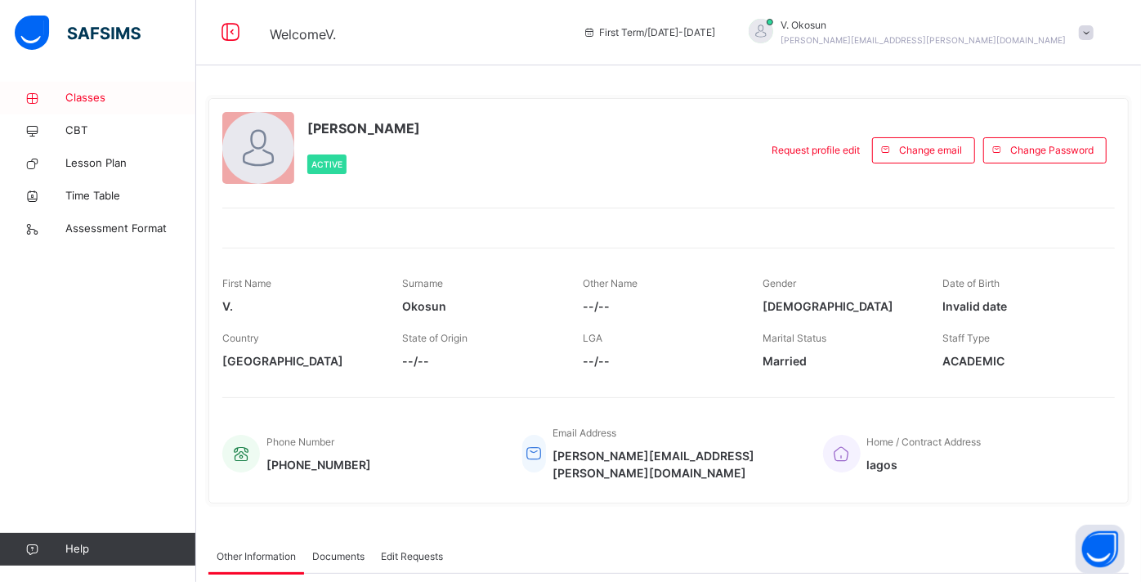
click at [76, 97] on span "Classes" at bounding box center [130, 98] width 131 height 16
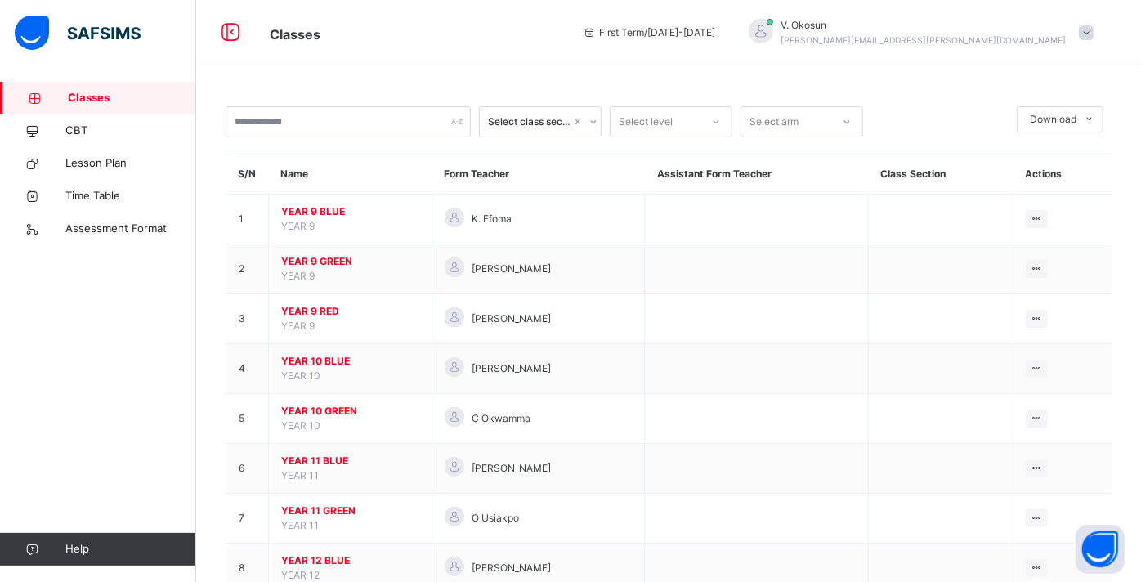
scroll to position [99, 0]
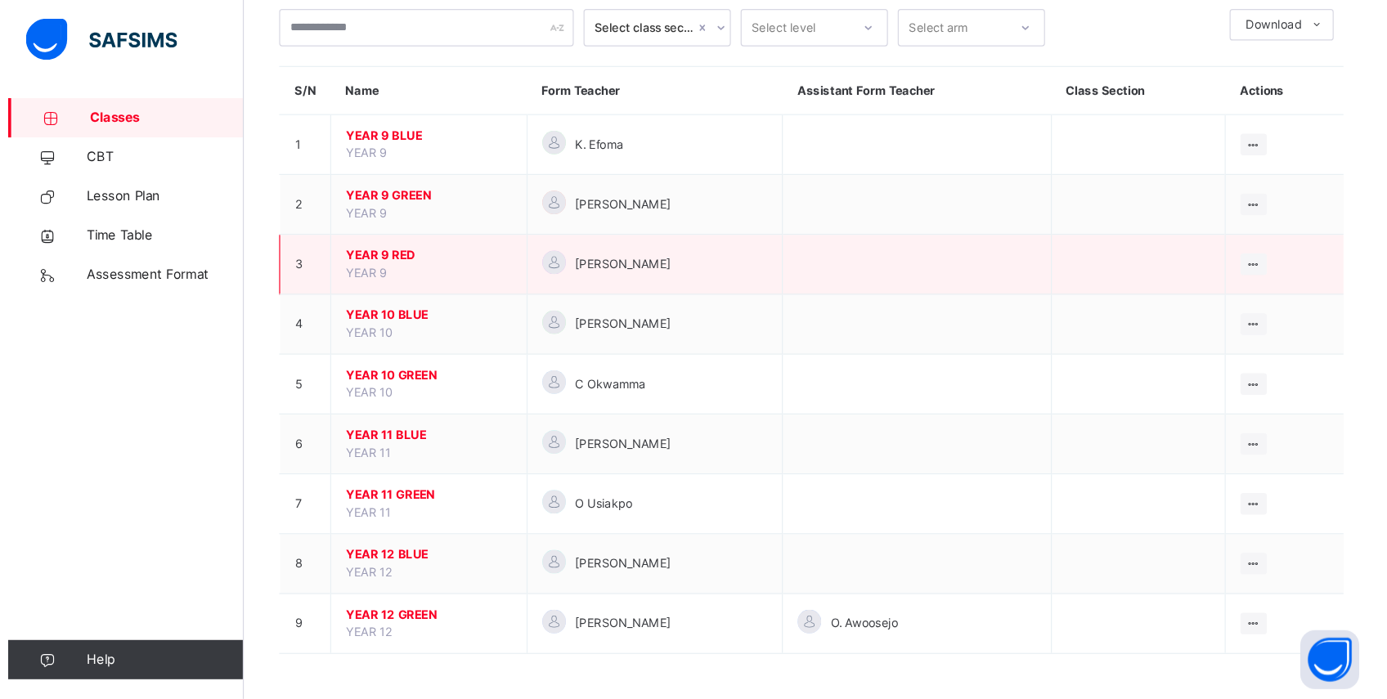
scroll to position [0, 0]
